Goal: Check status: Check status

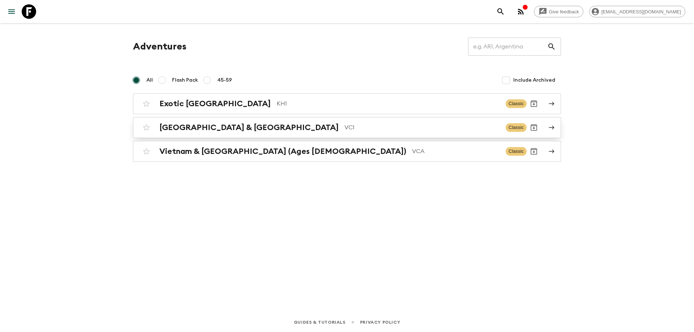
click at [242, 127] on div "Vietnam & Cambodia VC1" at bounding box center [329, 127] width 341 height 9
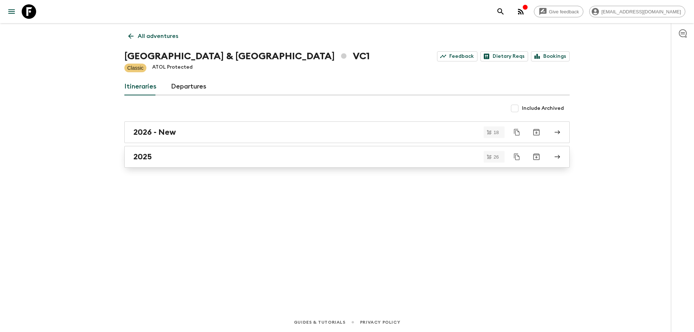
click at [159, 153] on div "2025" at bounding box center [340, 156] width 414 height 9
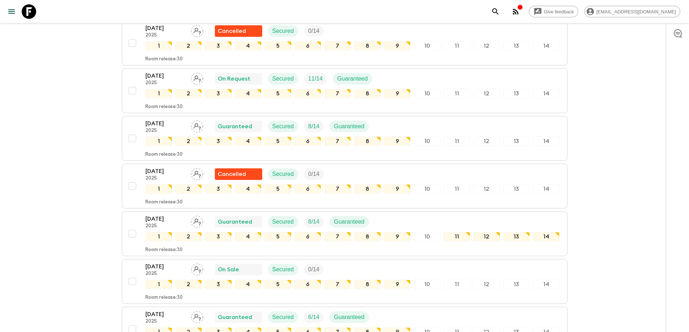
scroll to position [655, 0]
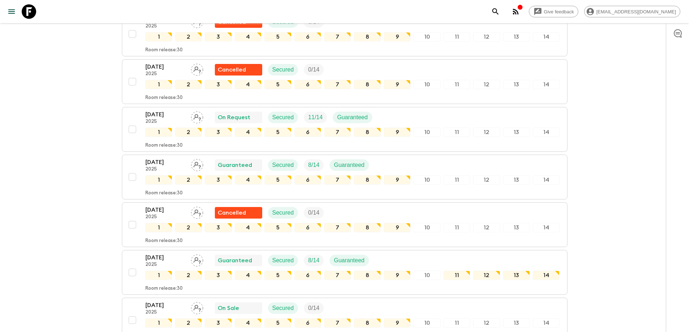
click at [171, 115] on p "[DATE]" at bounding box center [165, 114] width 40 height 9
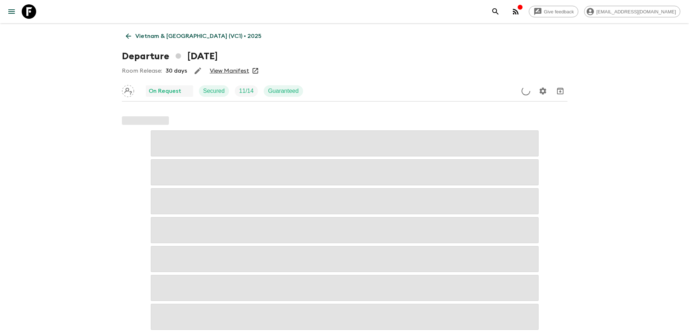
click at [232, 68] on link "View Manifest" at bounding box center [229, 70] width 39 height 7
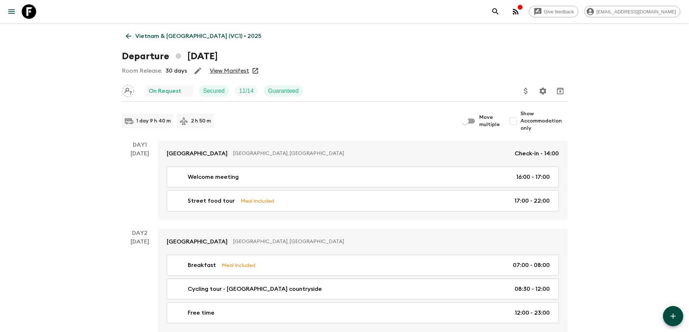
click at [124, 39] on link "Vietnam & [GEOGRAPHIC_DATA] (VC1) • 2025" at bounding box center [194, 36] width 144 height 14
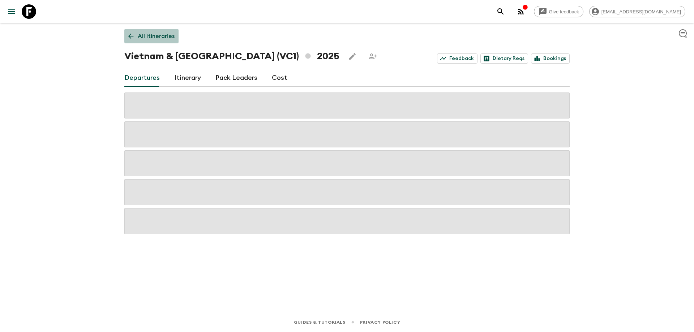
click at [130, 41] on link "All itineraries" at bounding box center [151, 36] width 54 height 14
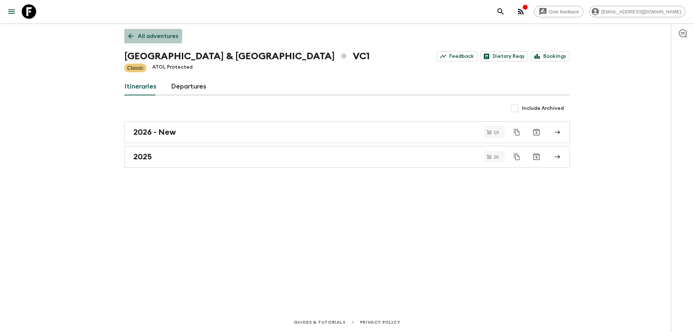
click at [132, 34] on icon at bounding box center [131, 36] width 8 height 8
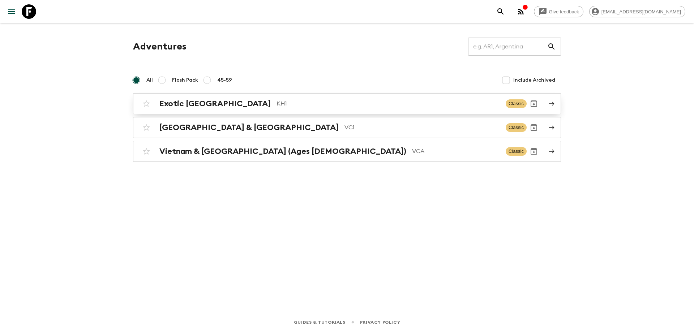
click at [220, 109] on div "Exotic [GEOGRAPHIC_DATA] KH1 Classic" at bounding box center [333, 104] width 388 height 14
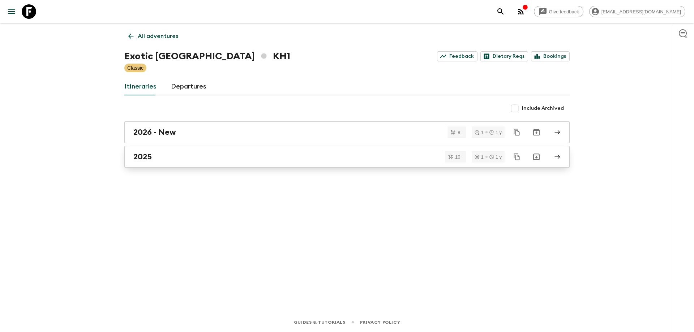
click at [158, 159] on div "2025" at bounding box center [340, 156] width 414 height 9
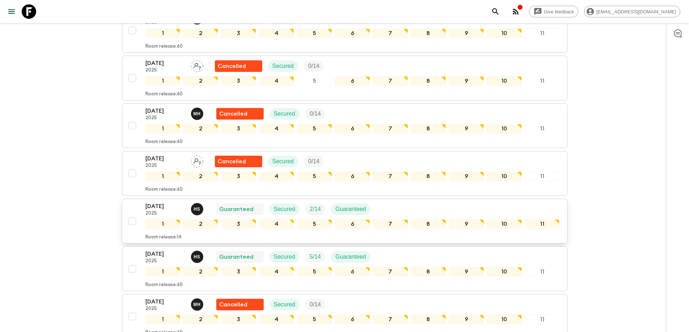
scroll to position [349, 0]
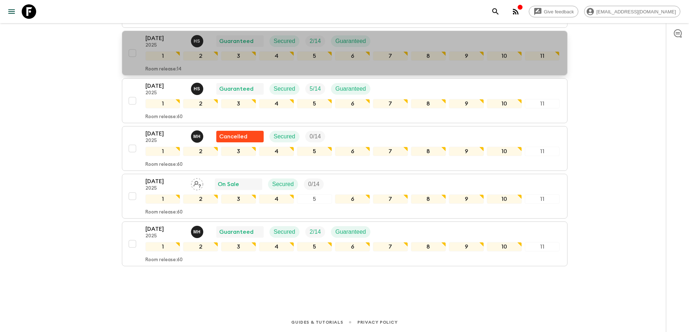
click at [158, 42] on p "[DATE]" at bounding box center [165, 38] width 40 height 9
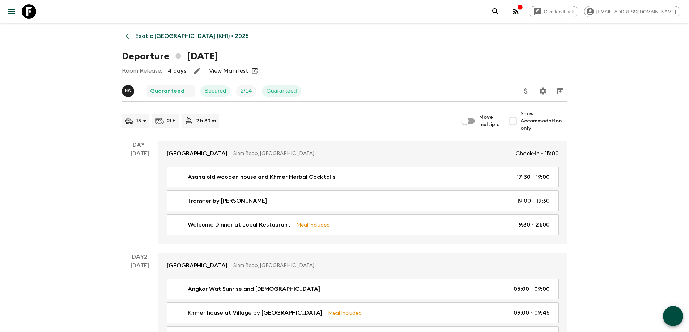
click at [232, 73] on link "View Manifest" at bounding box center [228, 70] width 39 height 7
